Goal: Book appointment/travel/reservation

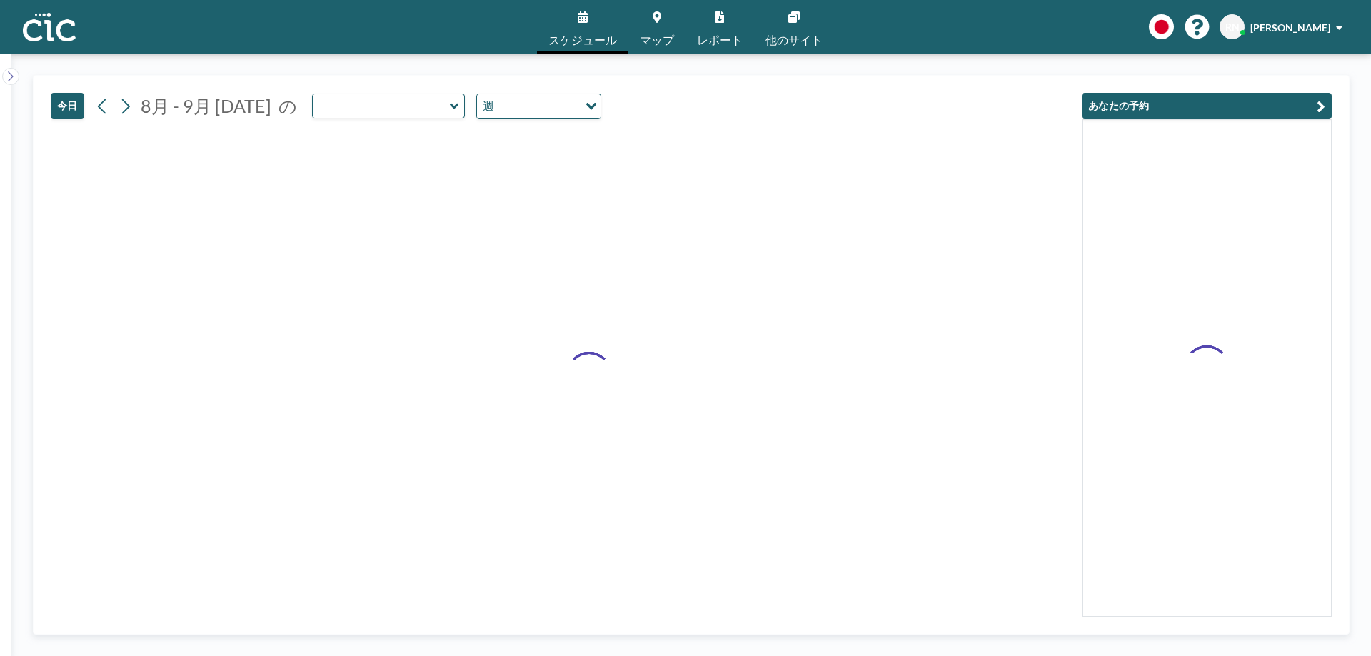
type input "Nyudo"
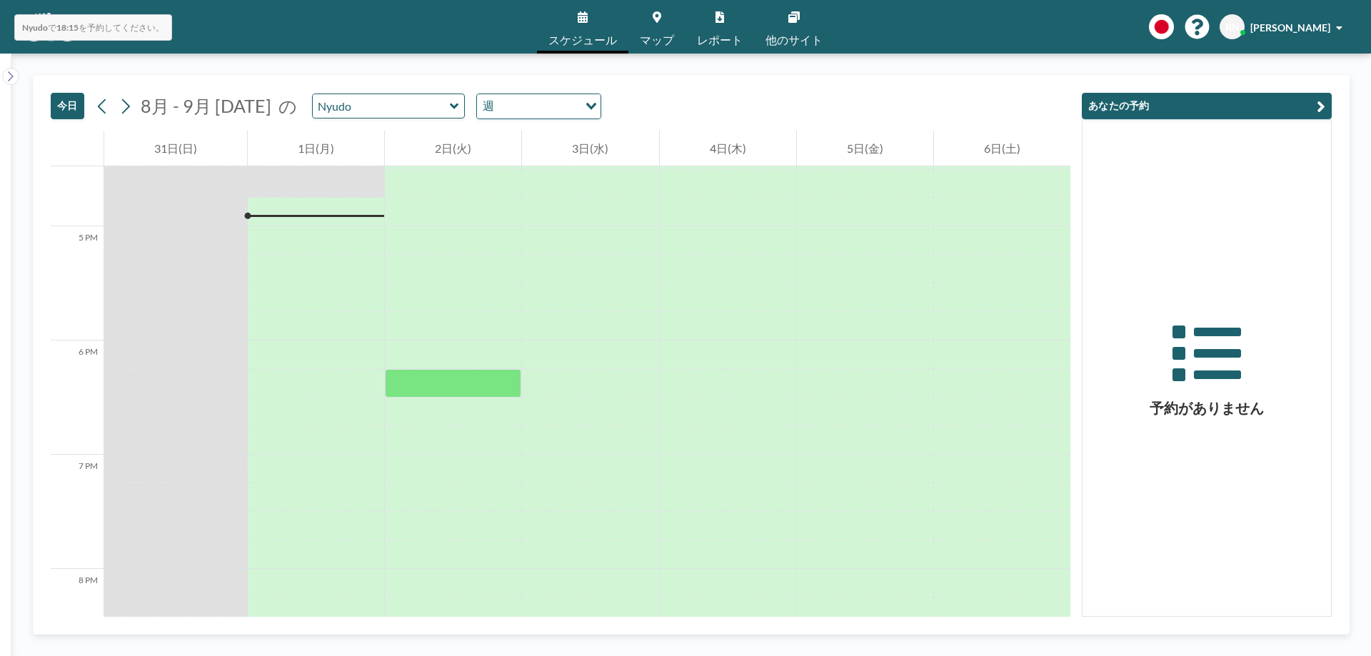
scroll to position [1886, 0]
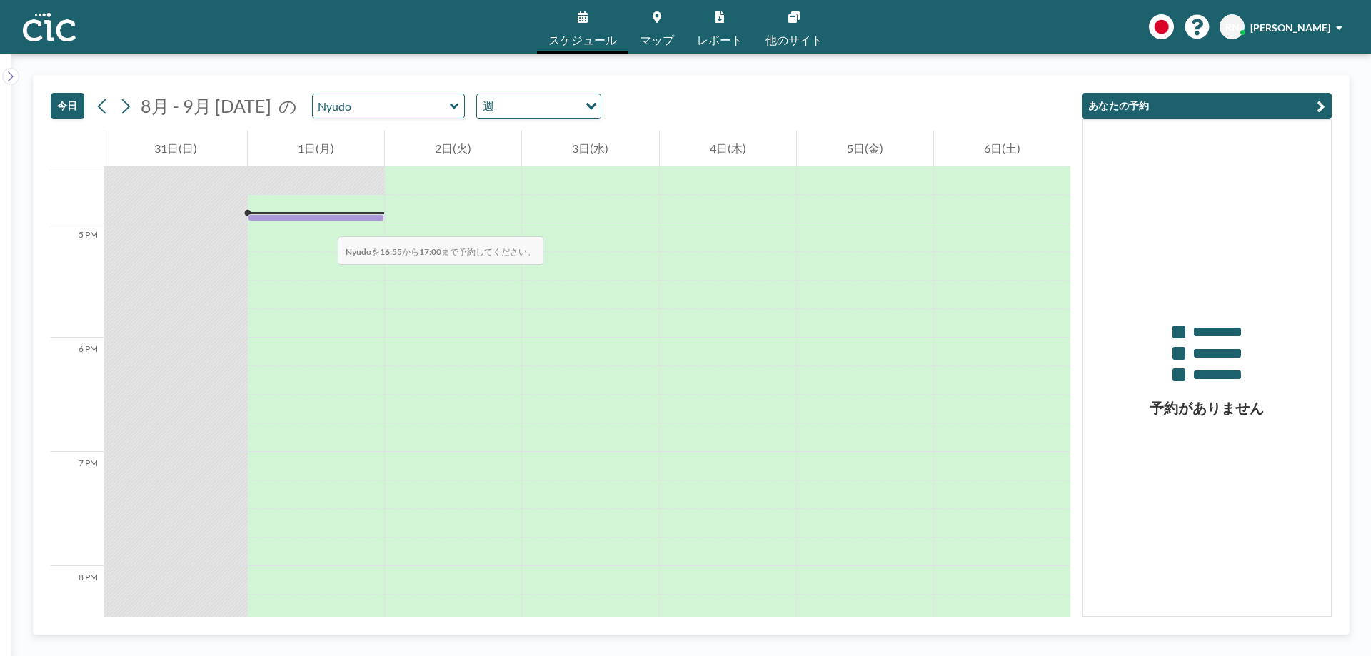
click at [324, 222] on div at bounding box center [316, 218] width 136 height 8
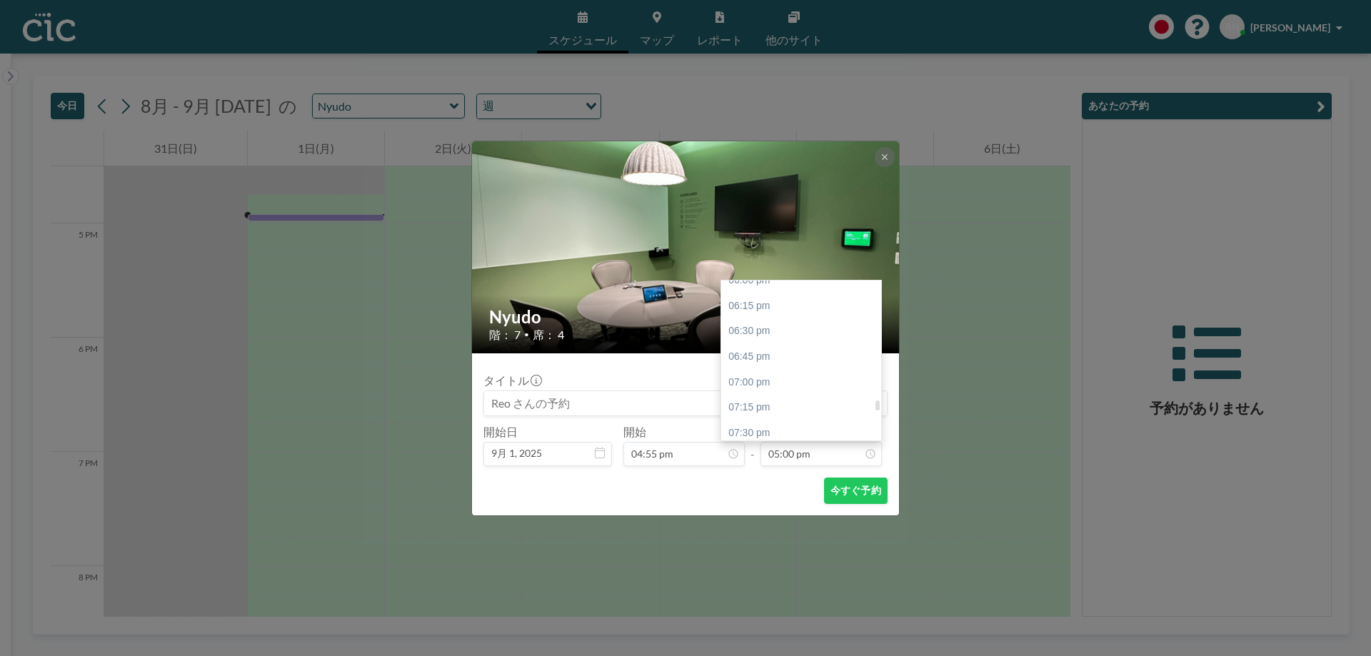
scroll to position [1842, 0]
click at [777, 366] on div "06:45 pm" at bounding box center [804, 358] width 167 height 26
type input "06:45 pm"
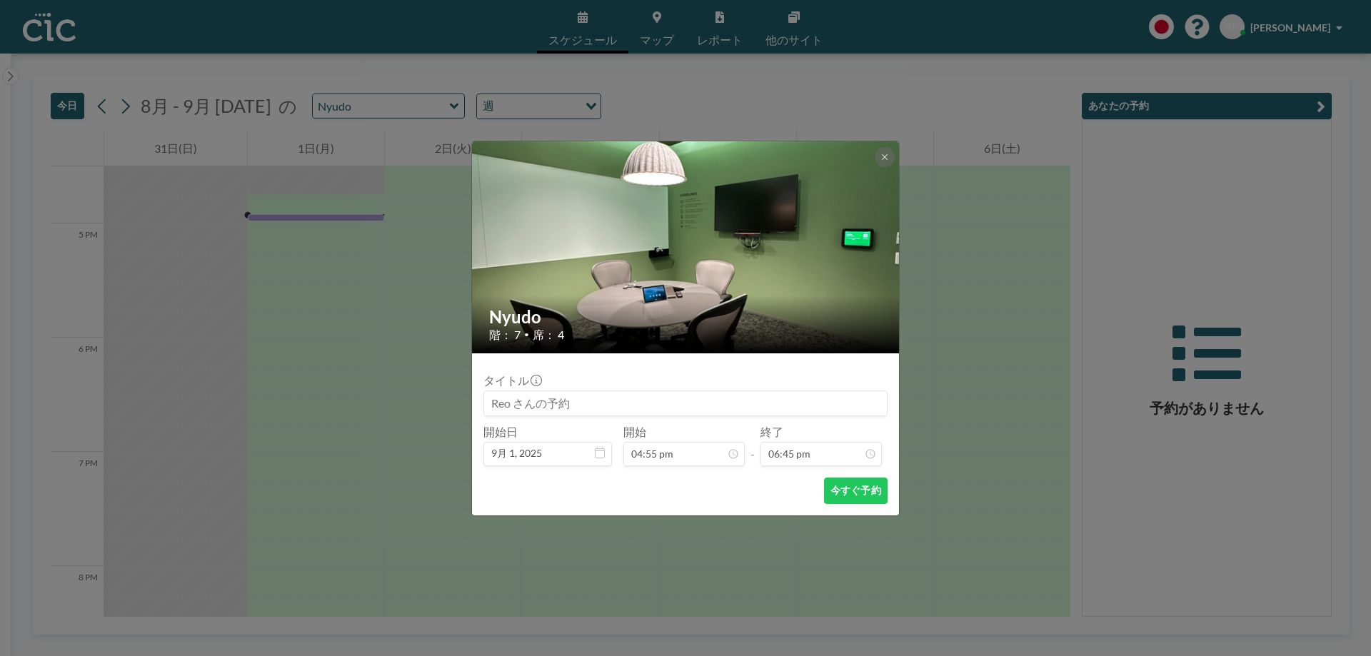
scroll to position [1907, 0]
click at [856, 488] on button "今すぐ予約" at bounding box center [856, 491] width 64 height 26
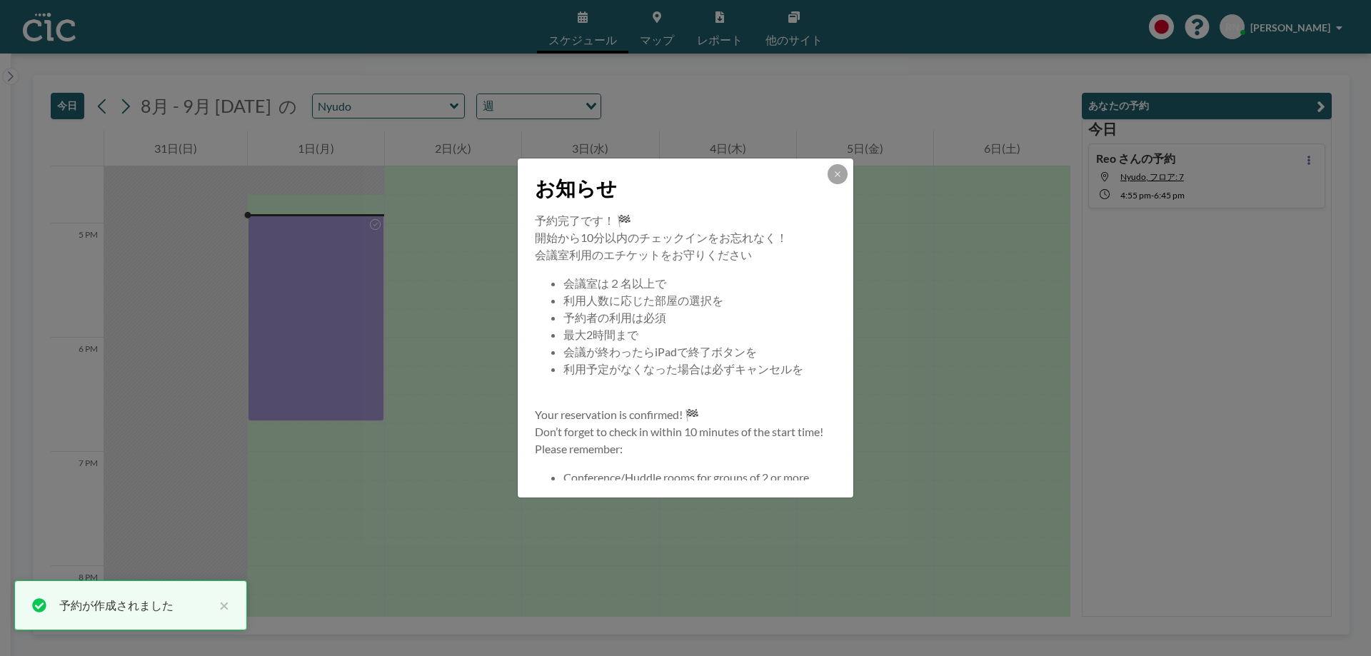
click at [836, 179] on button at bounding box center [838, 174] width 20 height 20
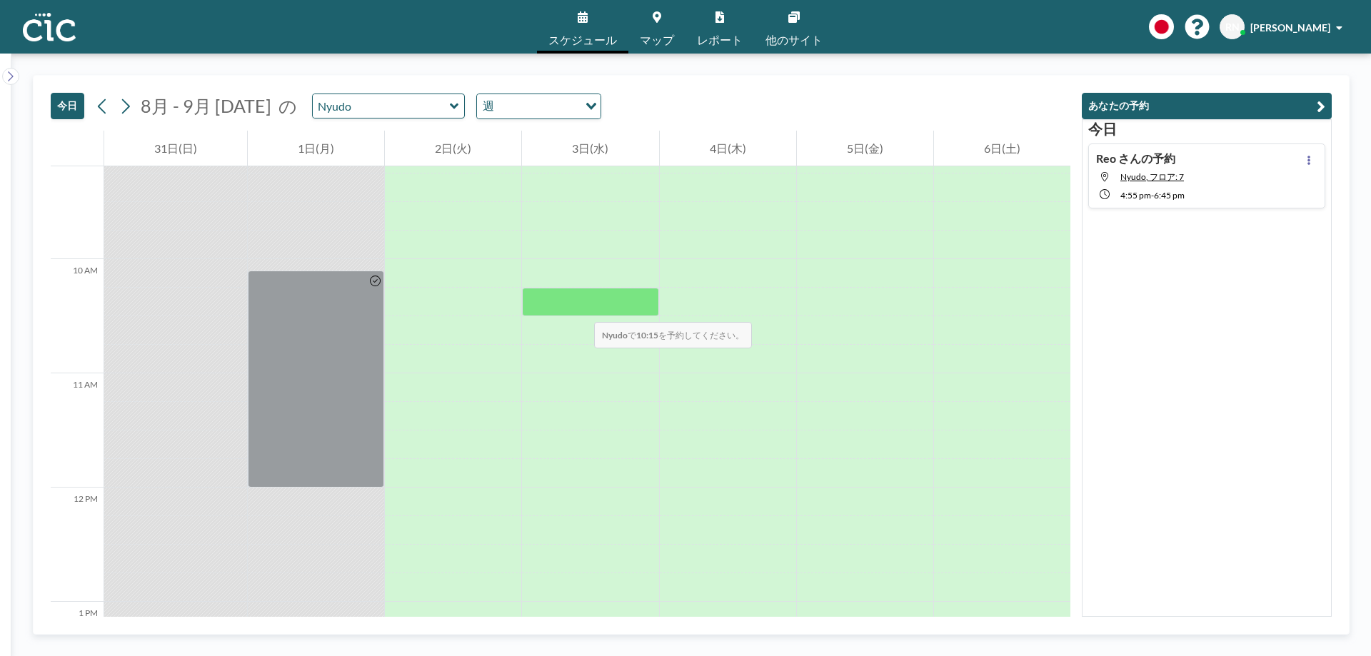
scroll to position [1044, 0]
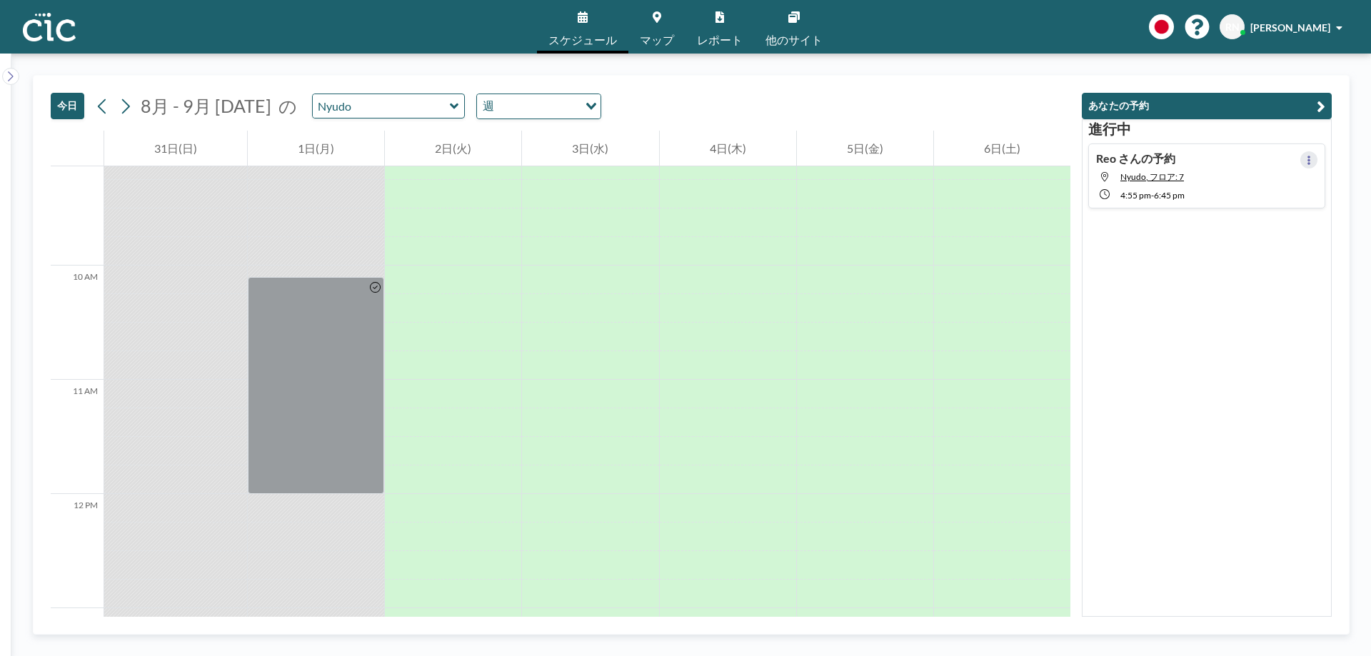
click at [1301, 159] on button at bounding box center [1309, 159] width 17 height 17
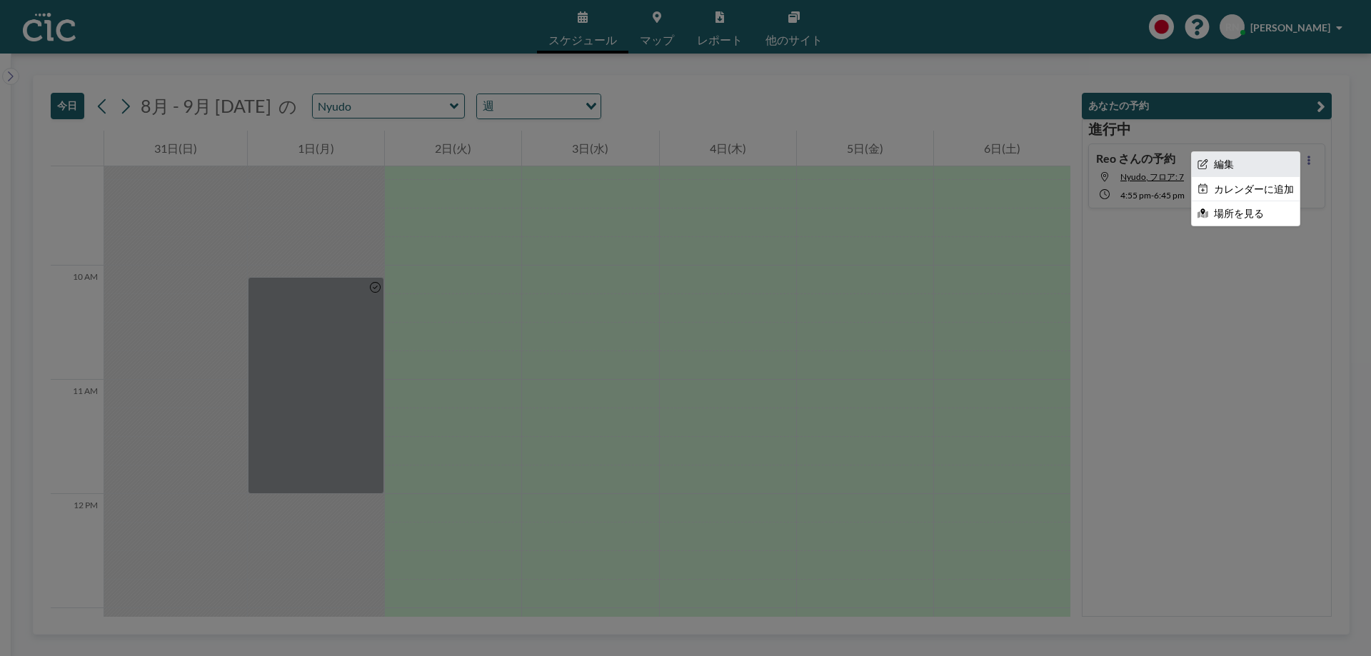
click at [1241, 157] on li "編集" at bounding box center [1246, 164] width 108 height 24
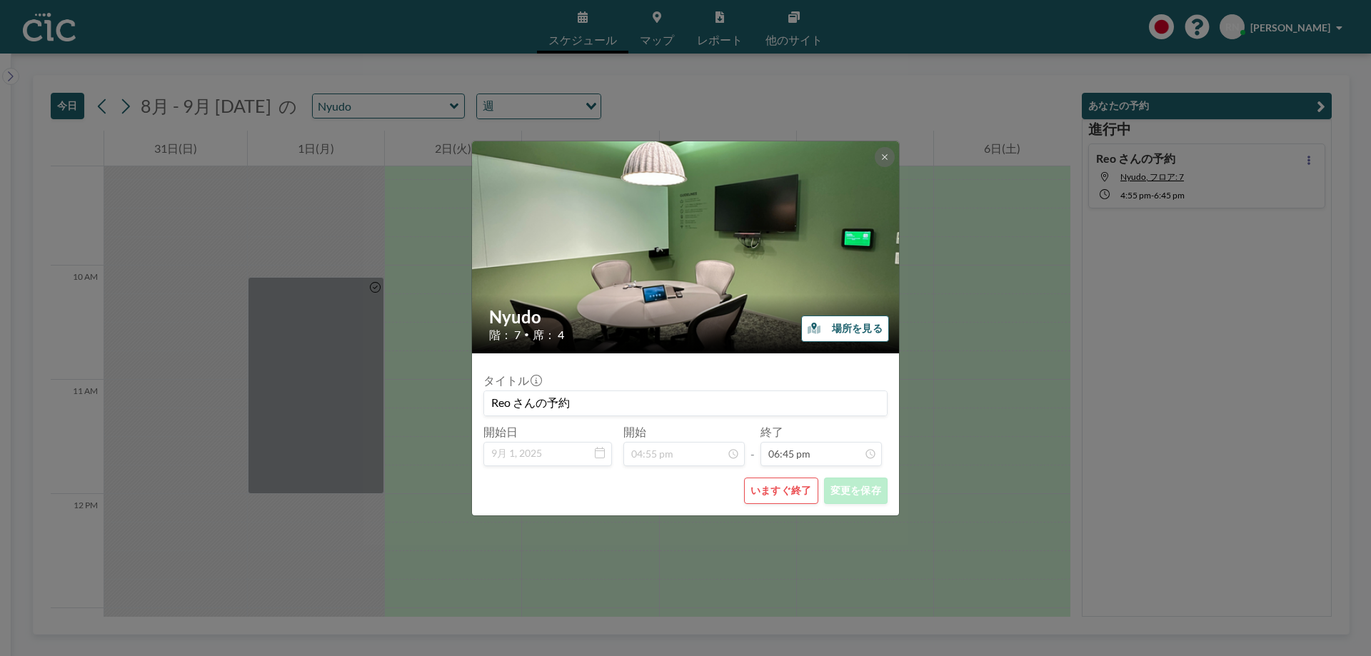
scroll to position [1907, 0]
click at [765, 487] on button "いますぐ終了" at bounding box center [781, 491] width 74 height 26
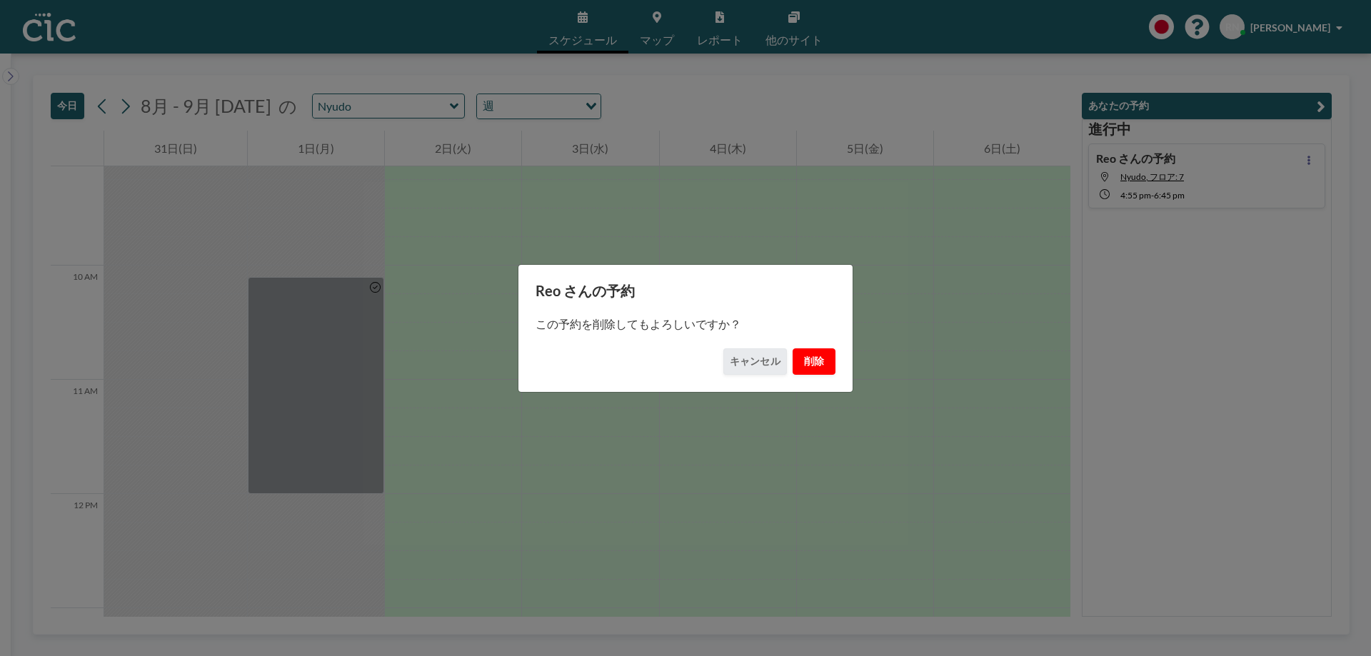
click at [821, 361] on button "削除" at bounding box center [814, 362] width 43 height 26
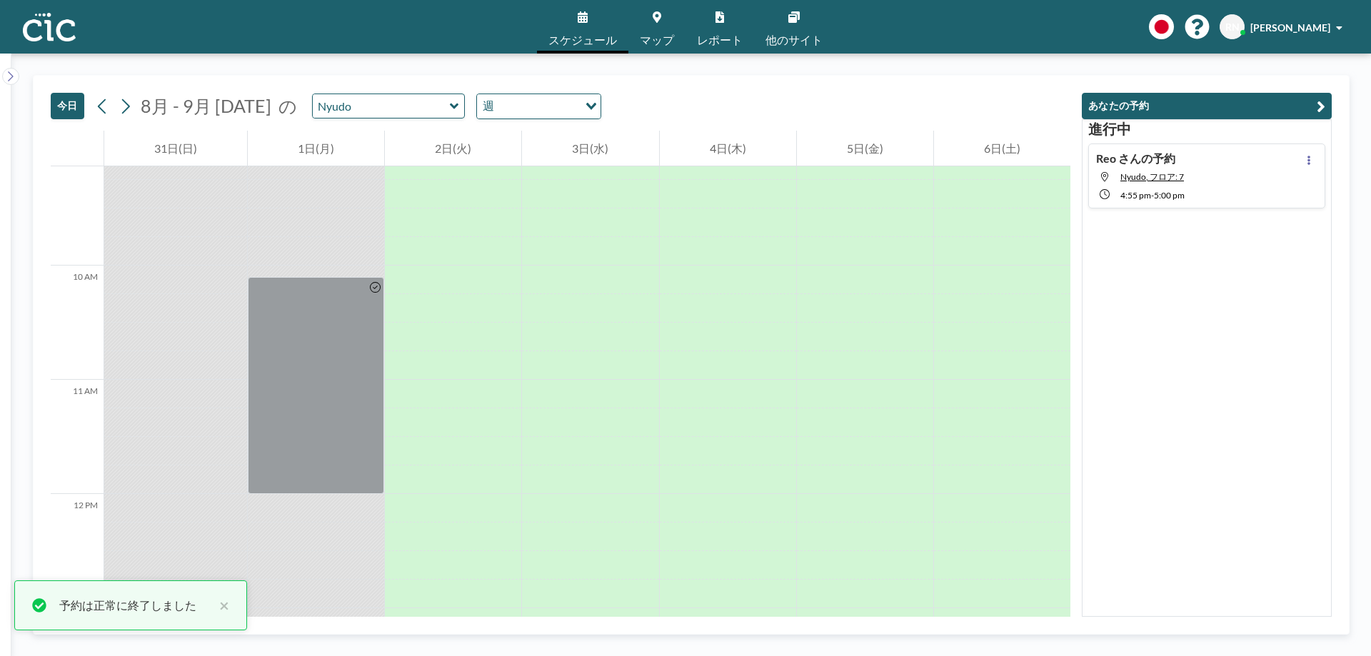
click at [391, 119] on div "[DATE] 8月 - 9月 [DATE] の Nyudo 週 Loading..." at bounding box center [326, 106] width 551 height 26
click at [402, 111] on input "text" at bounding box center [381, 106] width 137 height 24
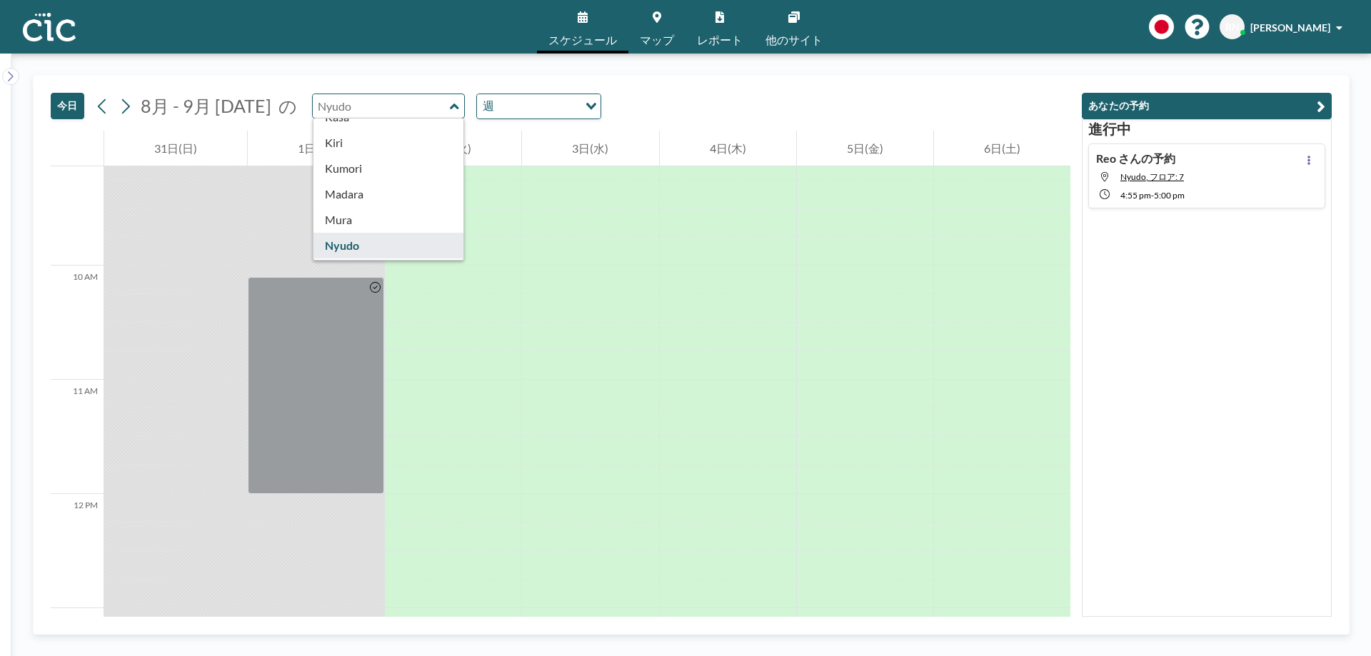
scroll to position [127, 0]
type input "Madara"
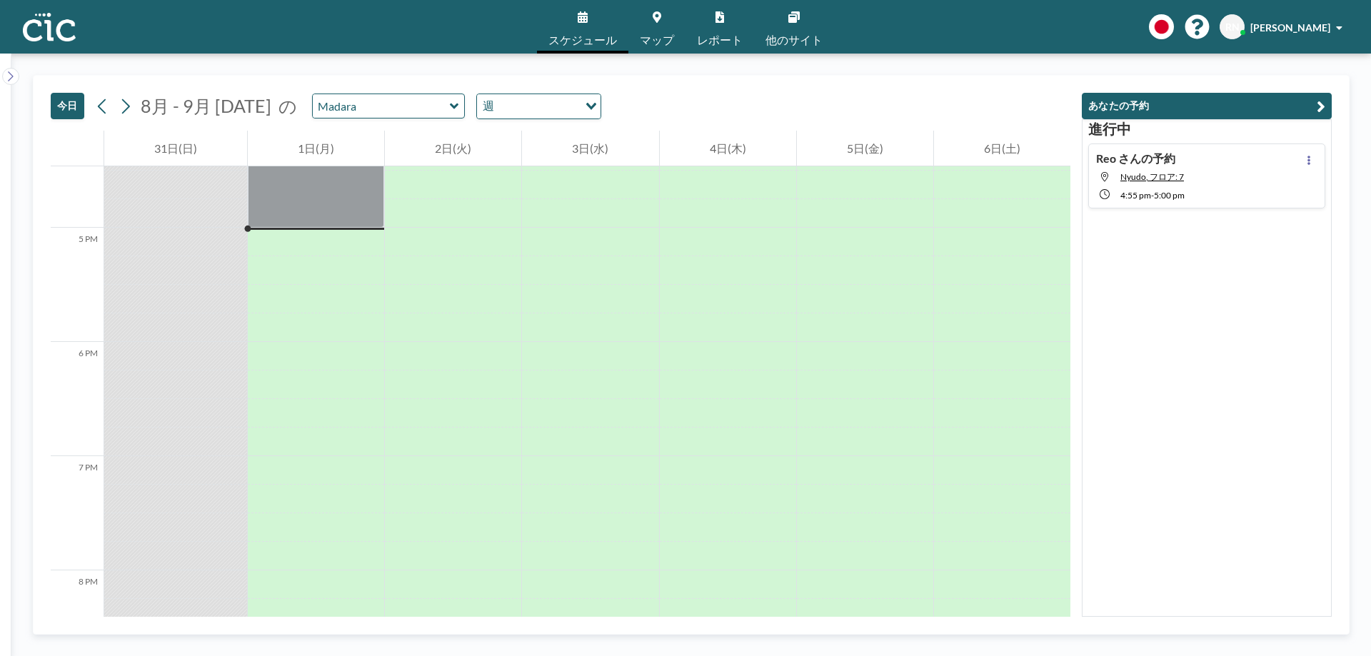
scroll to position [1914, 0]
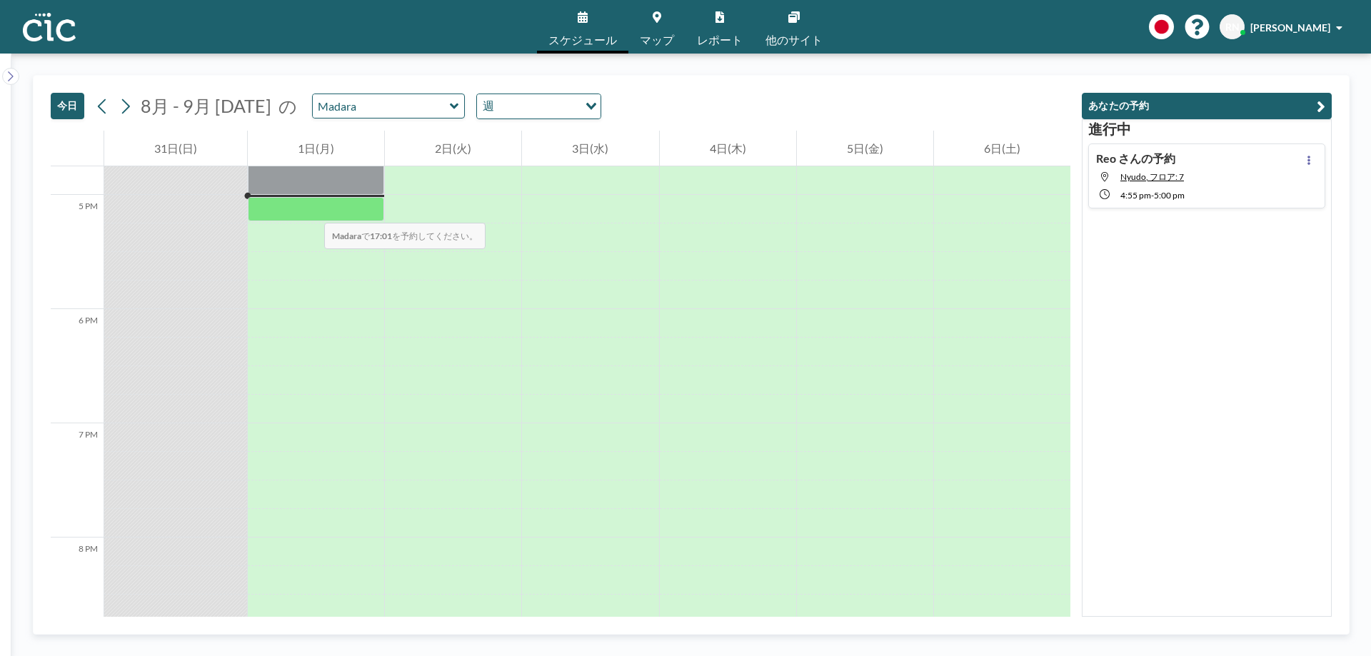
click at [310, 209] on div at bounding box center [316, 209] width 136 height 25
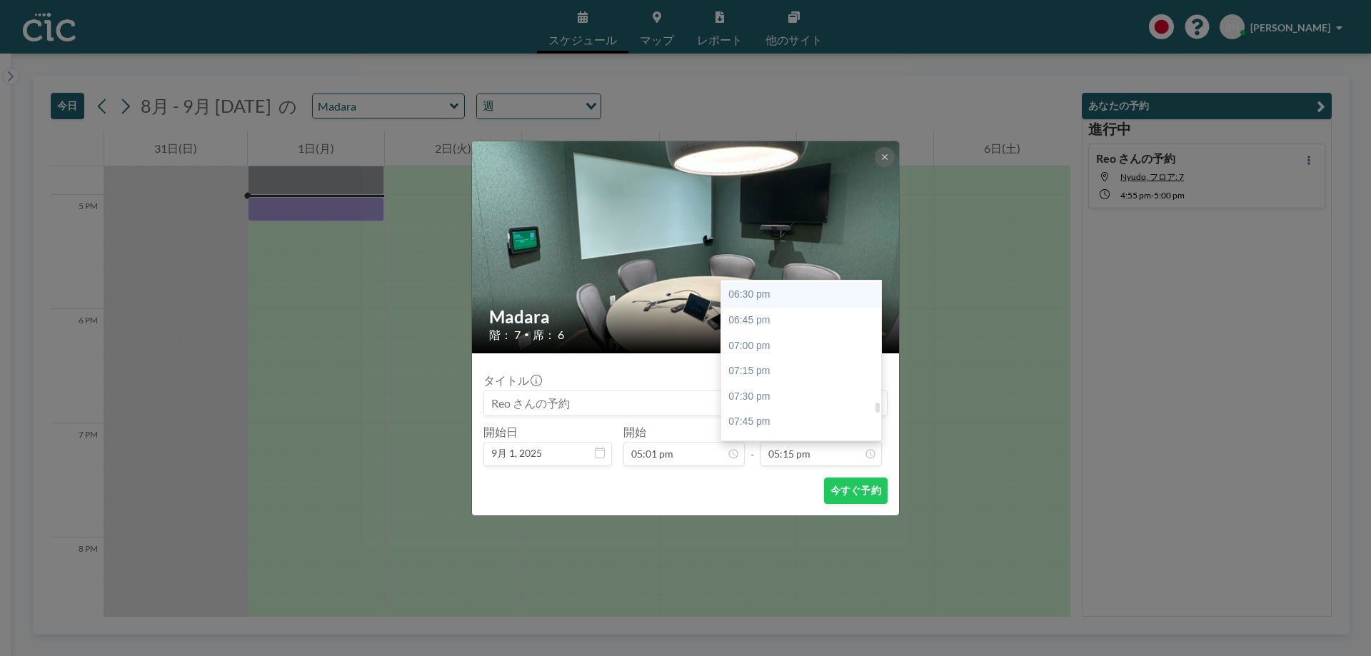
scroll to position [1881, 0]
click at [775, 351] on div "07:00 pm" at bounding box center [804, 345] width 167 height 26
type input "07:00 pm"
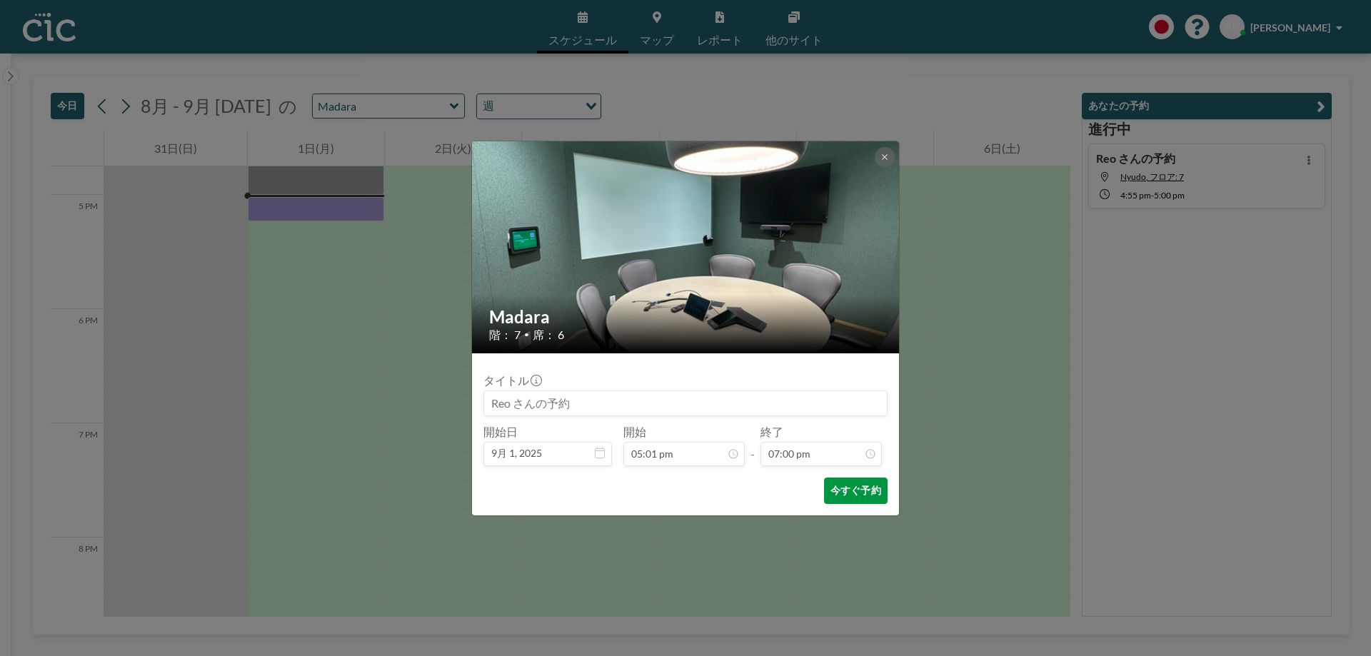
scroll to position [1932, 0]
click at [835, 491] on button "今すぐ予約" at bounding box center [856, 491] width 64 height 26
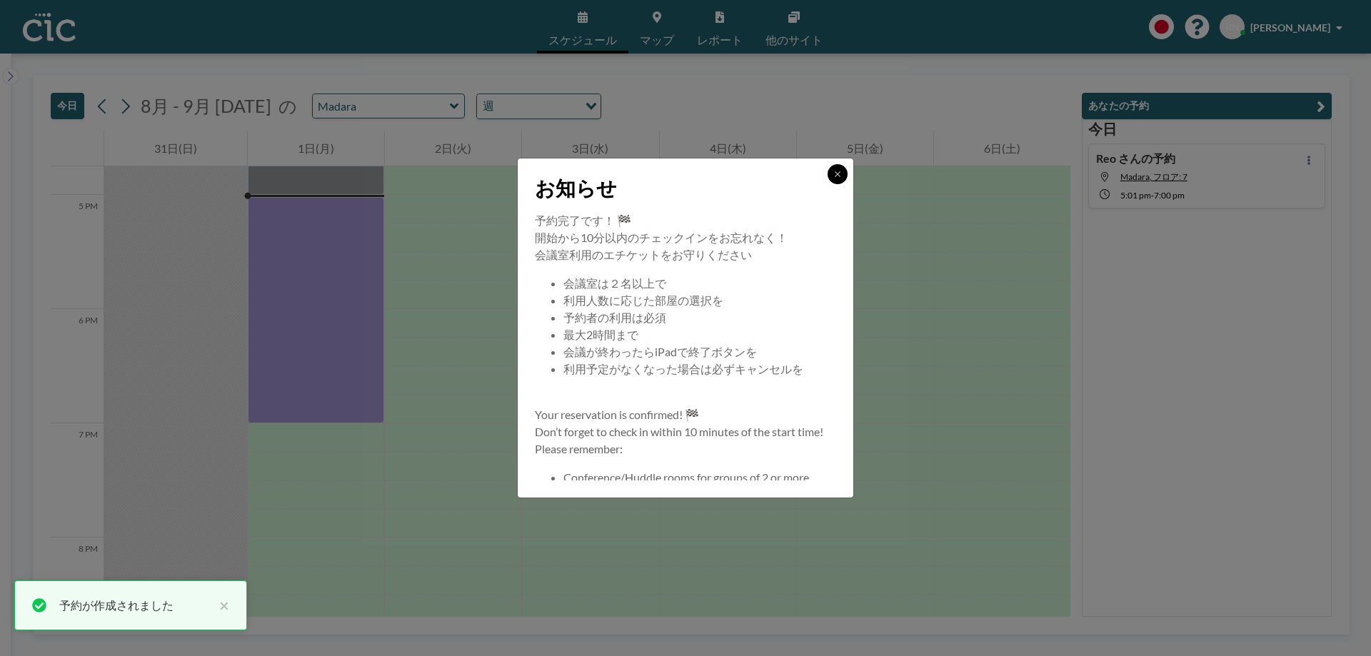
click at [843, 174] on button at bounding box center [838, 174] width 20 height 20
